Goal: Feedback & Contribution: Leave review/rating

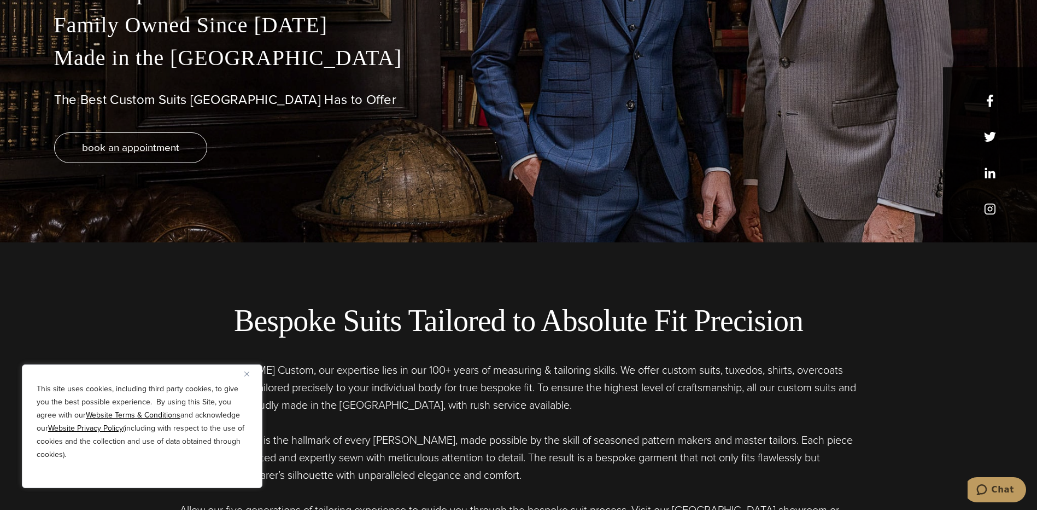
click at [246, 374] on img "Close" at bounding box center [246, 373] width 5 height 5
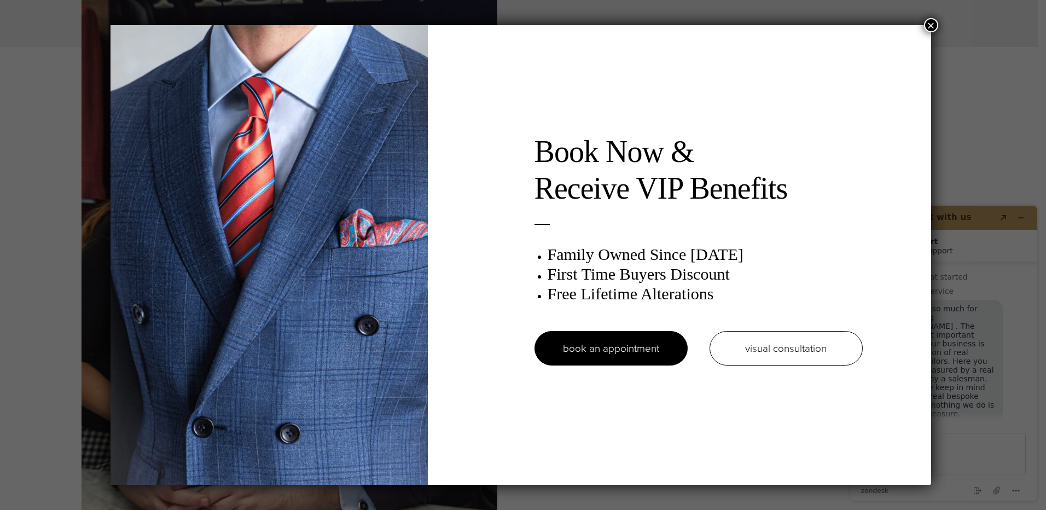
click at [932, 22] on button "×" at bounding box center [931, 25] width 14 height 14
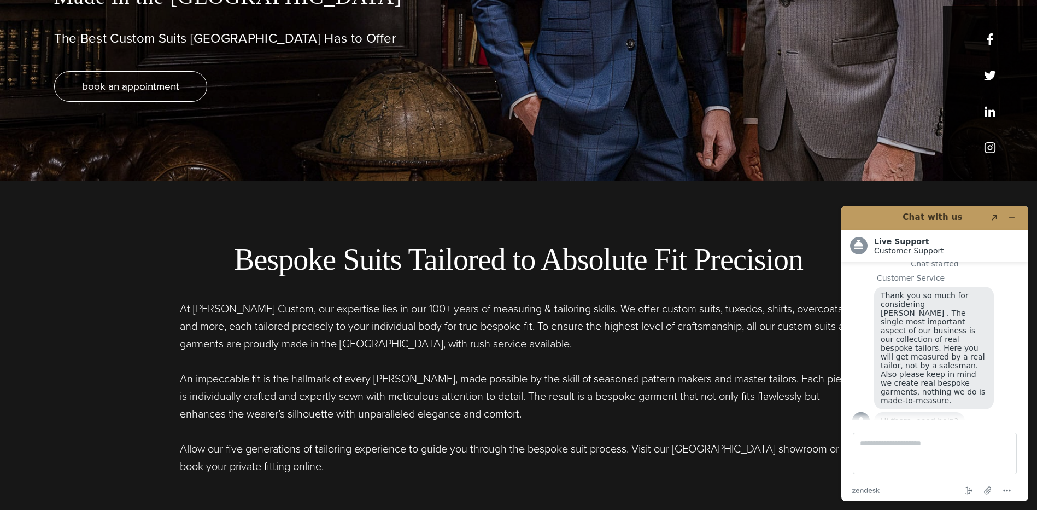
scroll to position [328, 0]
click at [992, 38] on div "True Bespoke Garments Family Owned Since 1913 Made in the United States The Bes…" at bounding box center [519, 48] width 952 height 266
click at [988, 40] on div "True Bespoke Garments Family Owned Since 1913 Made in the United States The Bes…" at bounding box center [519, 48] width 952 height 266
click at [1012, 214] on icon "Minimize widget" at bounding box center [1012, 218] width 8 height 8
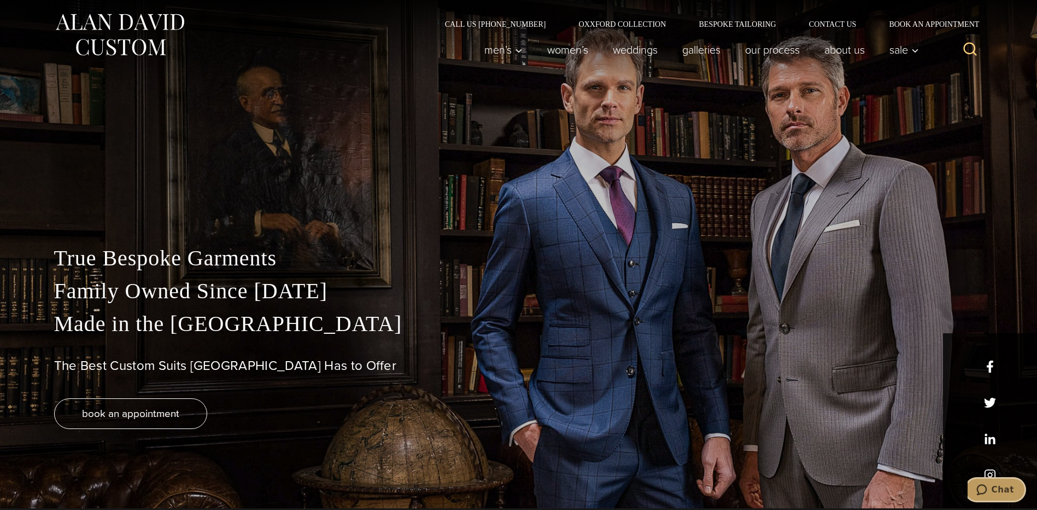
scroll to position [0, 0]
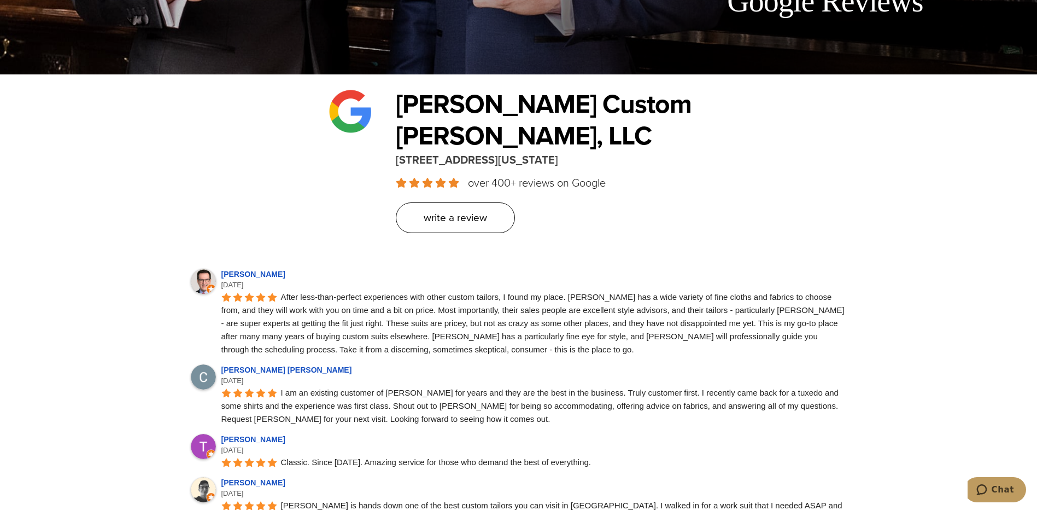
scroll to position [436, 0]
click at [421, 202] on link "Write a Review" at bounding box center [455, 217] width 119 height 31
click at [467, 209] on span "Write a Review" at bounding box center [455, 217] width 63 height 16
